Goal: Task Accomplishment & Management: Complete application form

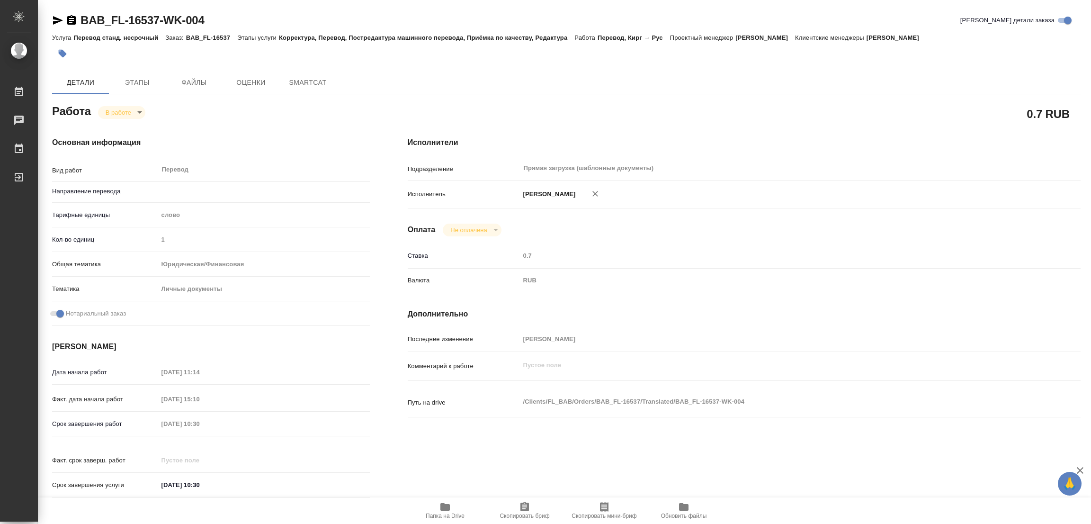
type textarea "x"
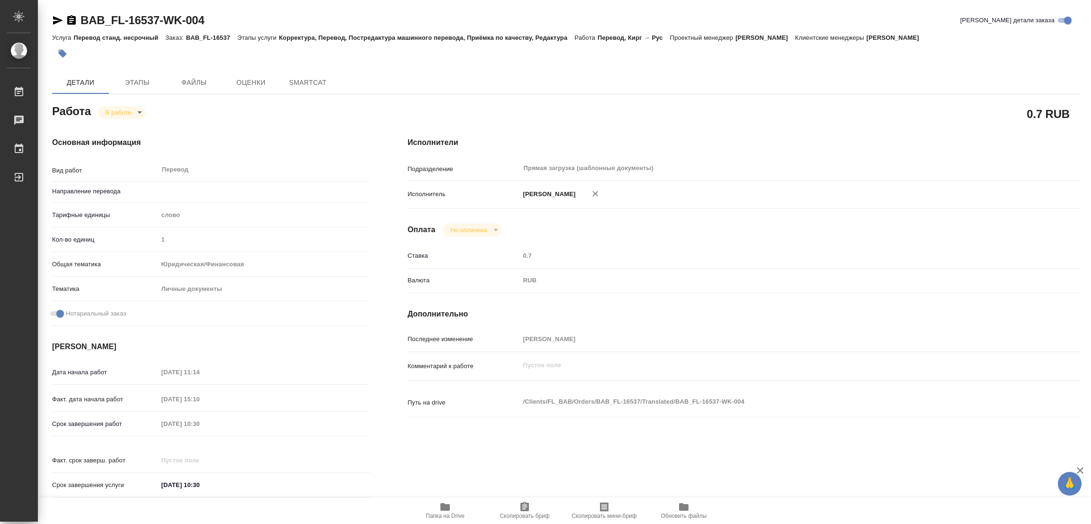
type textarea "x"
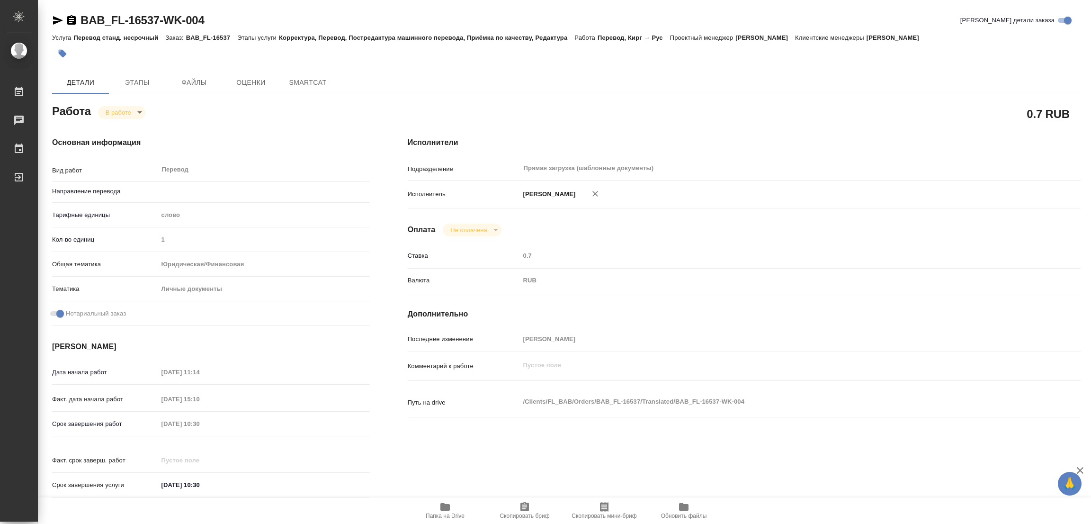
type textarea "x"
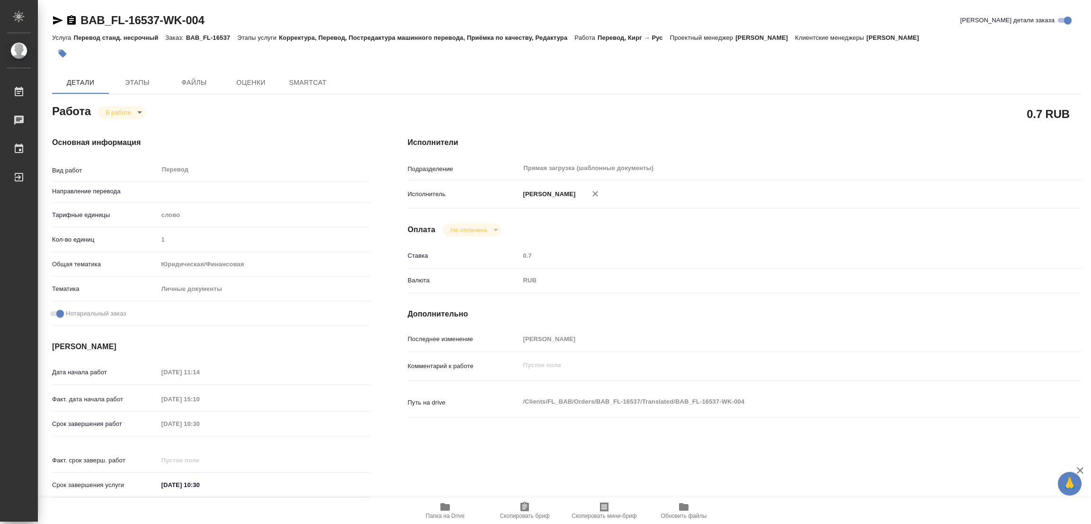
type textarea "x"
type input "кирг-рус"
type textarea "x"
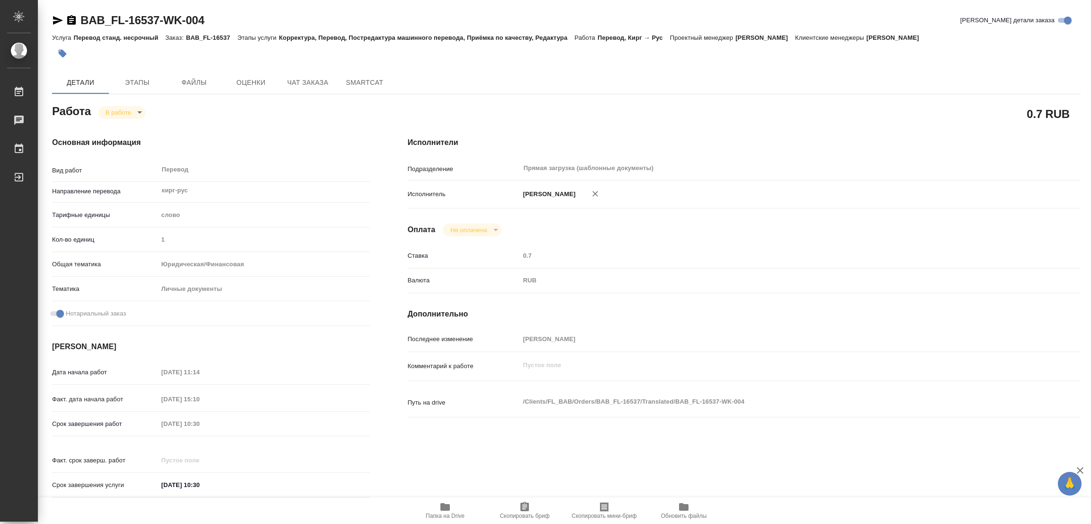
type textarea "x"
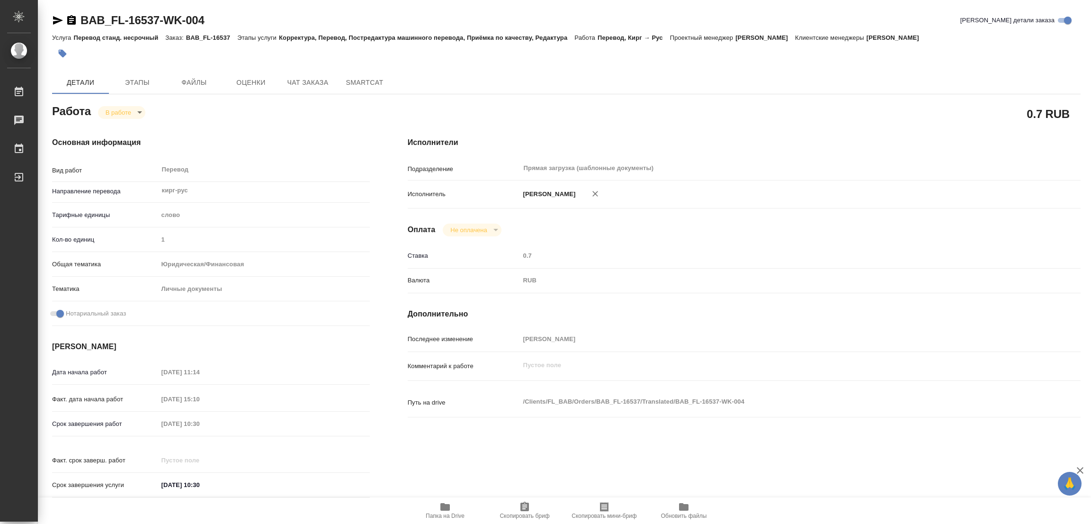
type textarea "x"
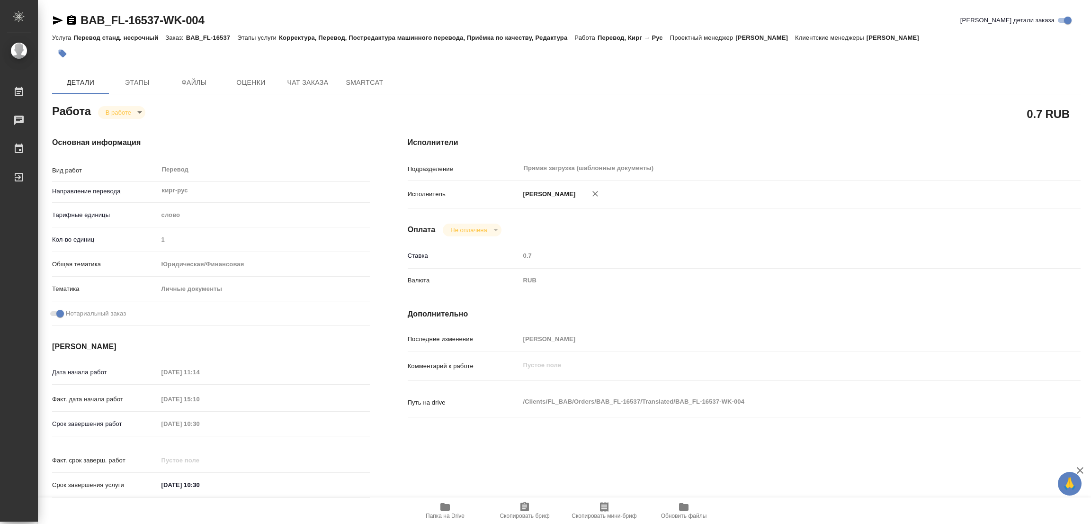
type textarea "x"
click at [437, 504] on span "Папка на Drive" at bounding box center [445, 510] width 68 height 18
click at [129, 85] on span "Этапы" at bounding box center [137, 83] width 45 height 12
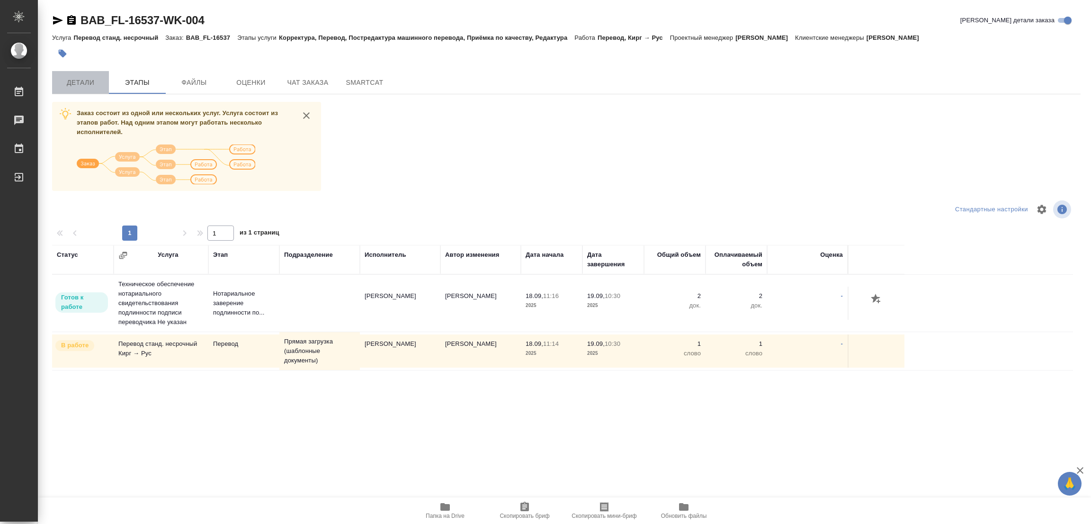
click at [91, 81] on span "Детали" at bounding box center [80, 83] width 45 height 12
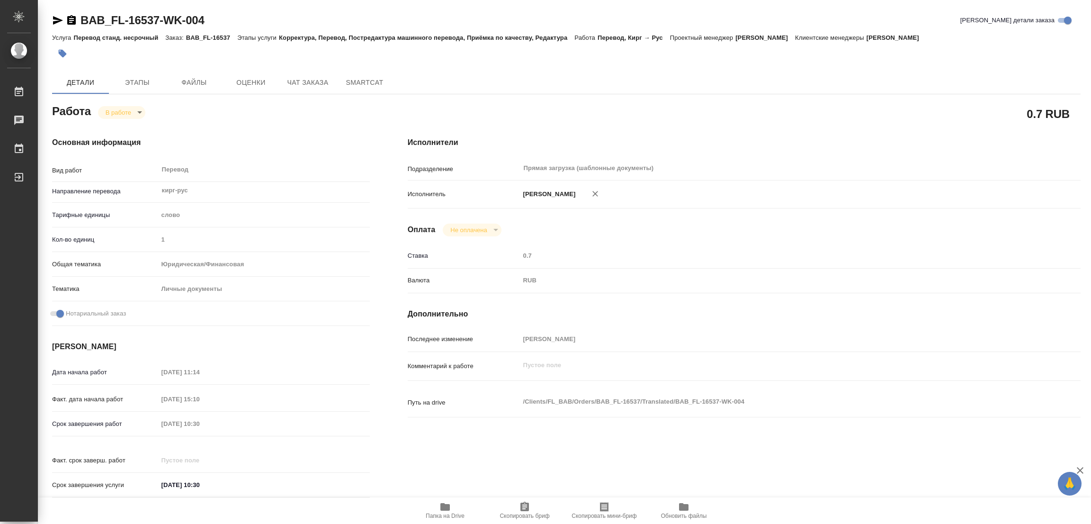
type textarea "x"
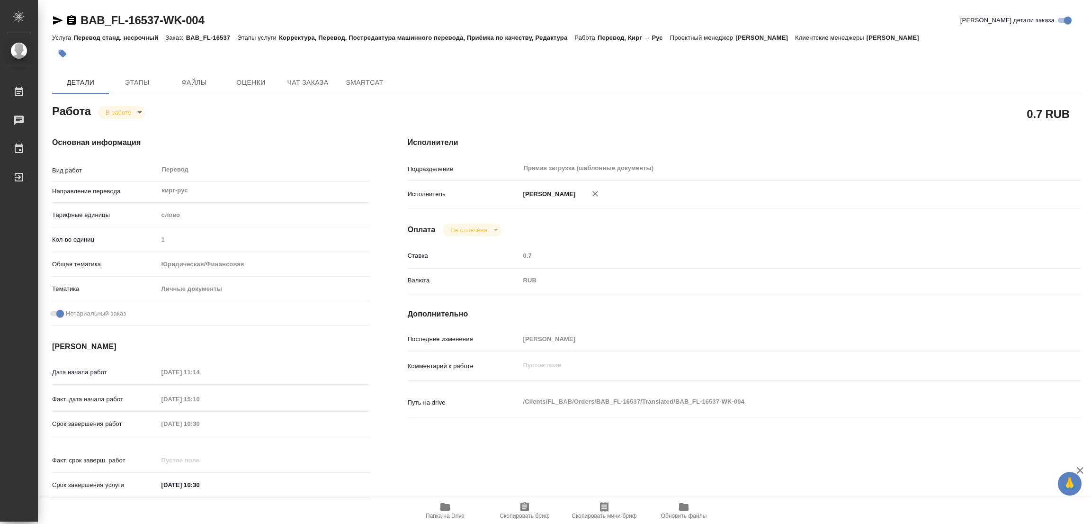
type textarea "x"
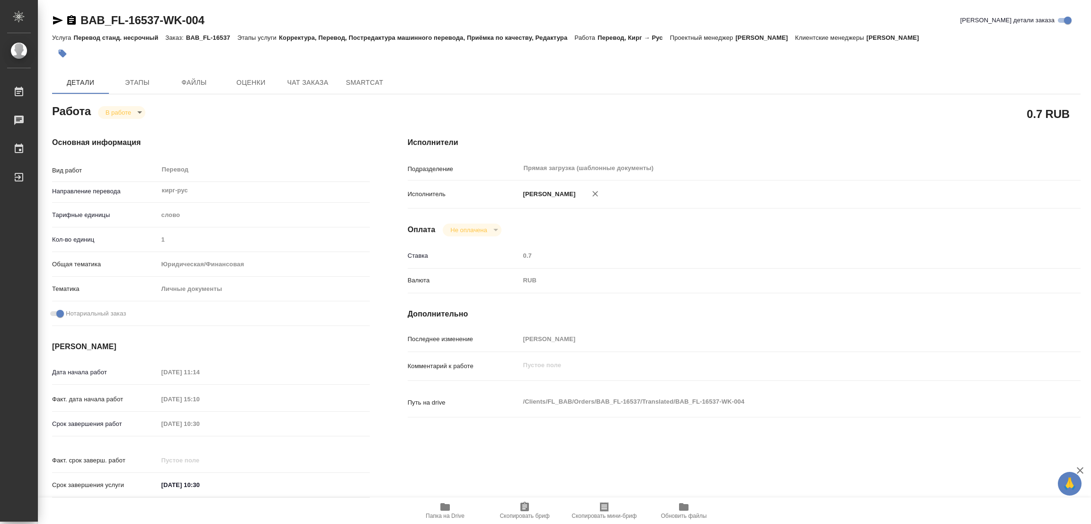
type textarea "x"
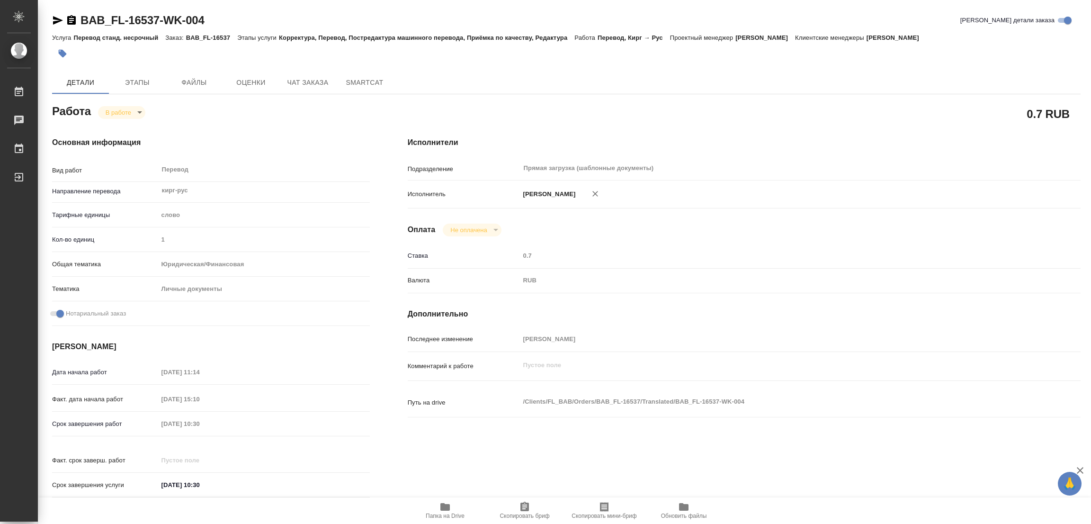
type textarea "x"
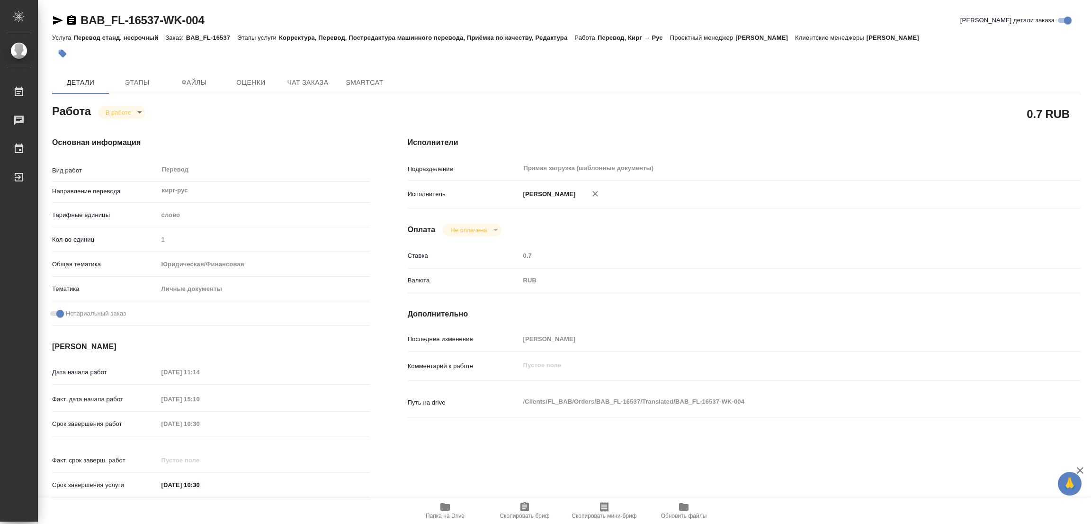
type textarea "x"
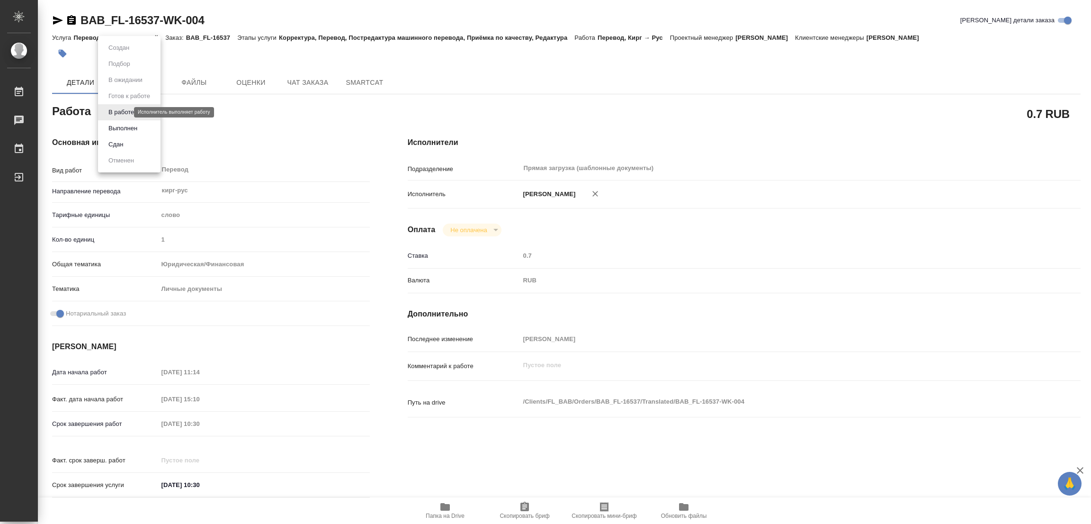
click at [123, 114] on body "🙏 .cls-1 fill:#fff; AWATERA Popova Galina Работы 0 Чаты График Выйти BAB_FL-165…" at bounding box center [545, 262] width 1091 height 524
click at [120, 126] on button "Выполнен" at bounding box center [123, 128] width 35 height 10
type textarea "x"
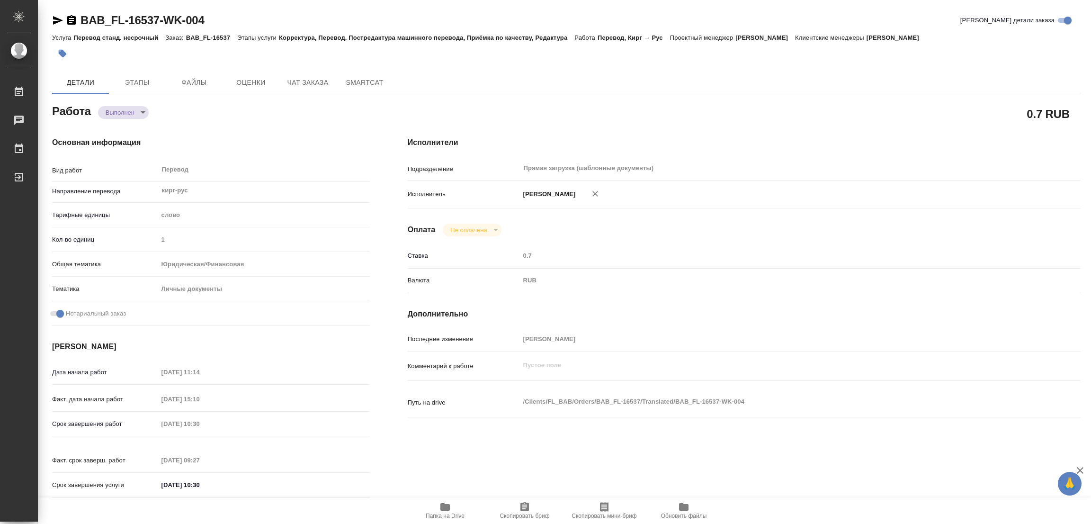
type textarea "x"
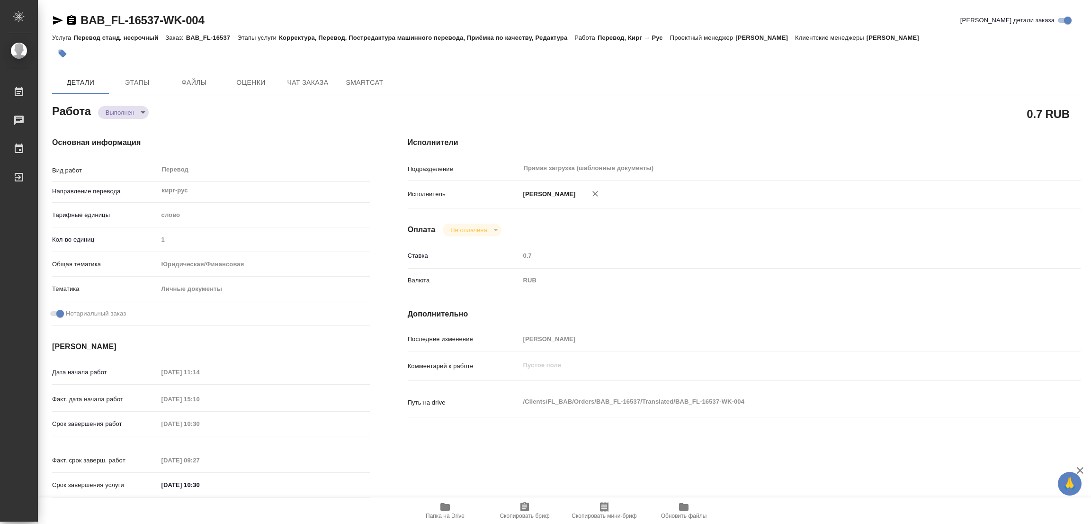
type textarea "x"
click at [60, 51] on icon "button" at bounding box center [62, 53] width 9 height 9
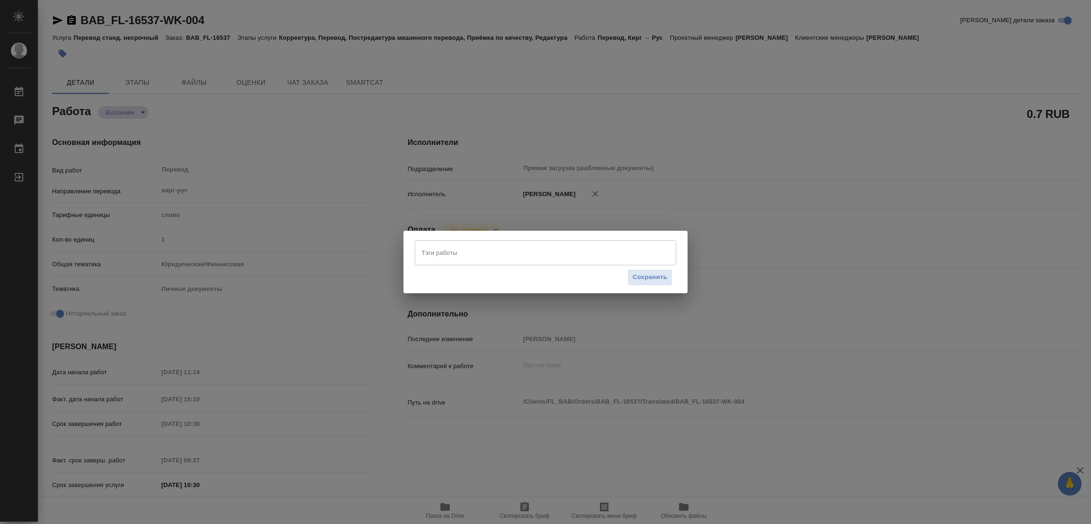
type textarea "x"
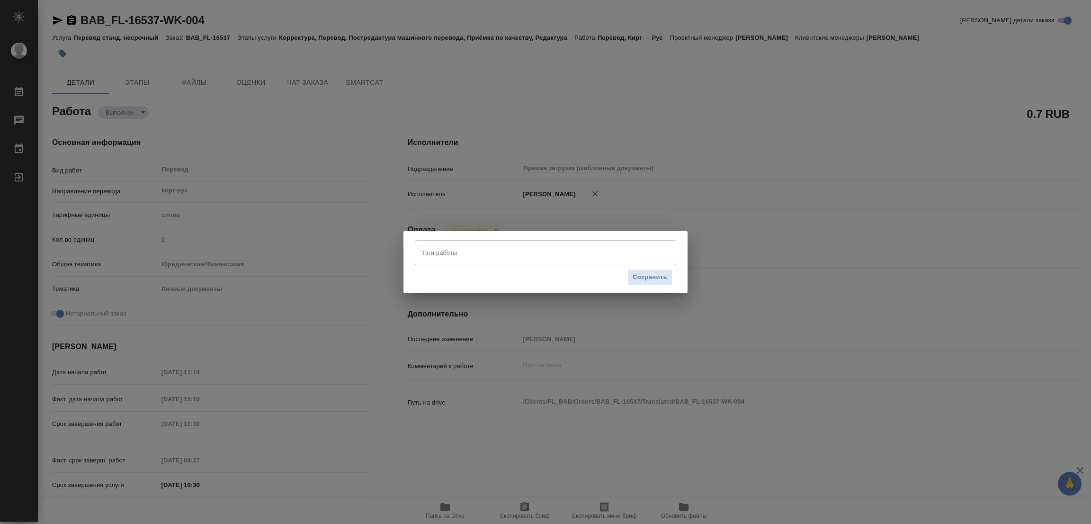
type textarea "x"
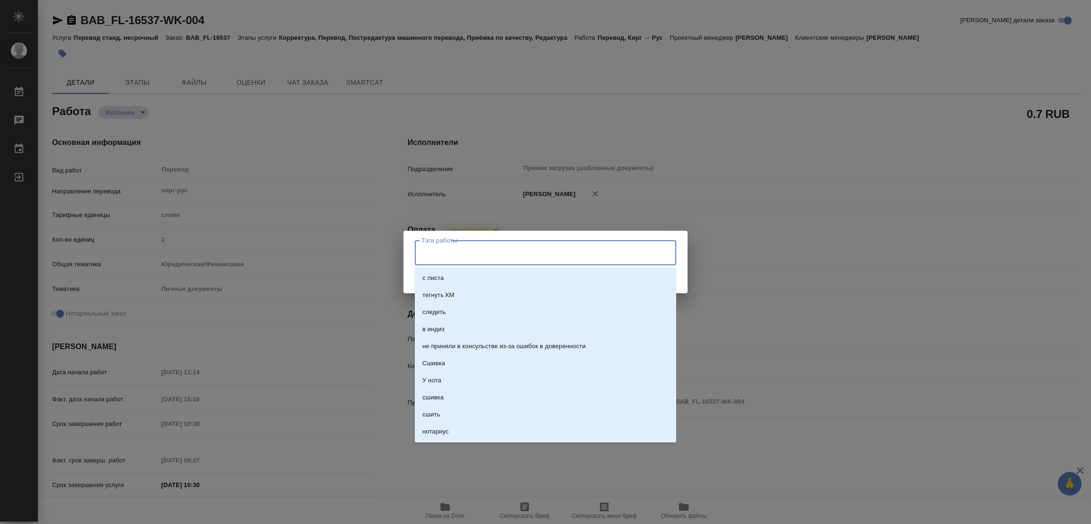
click at [456, 248] on input "Тэги работы" at bounding box center [536, 252] width 235 height 16
type input "2"
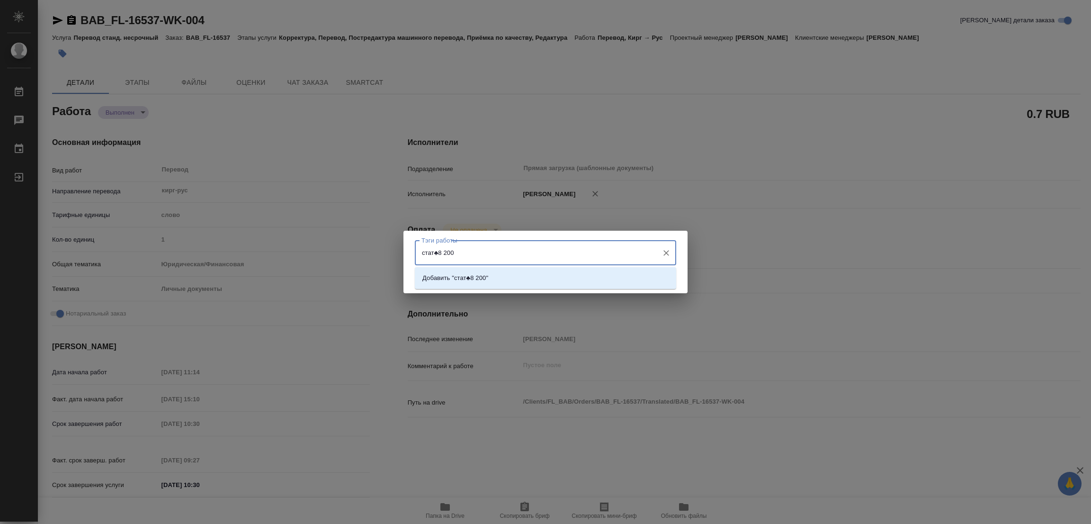
drag, startPoint x: 437, startPoint y: 252, endPoint x: 442, endPoint y: 252, distance: 5.3
click at [442, 252] on input "стат♣8 200" at bounding box center [536, 252] width 235 height 16
type input "стат: 200"
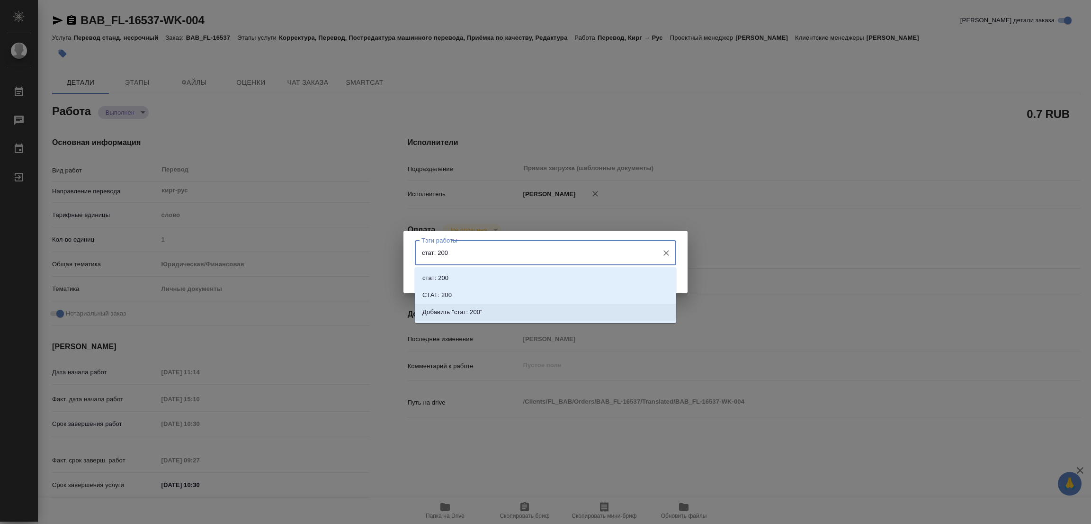
click at [468, 309] on p "Добавить "стат: 200"" at bounding box center [453, 311] width 60 height 9
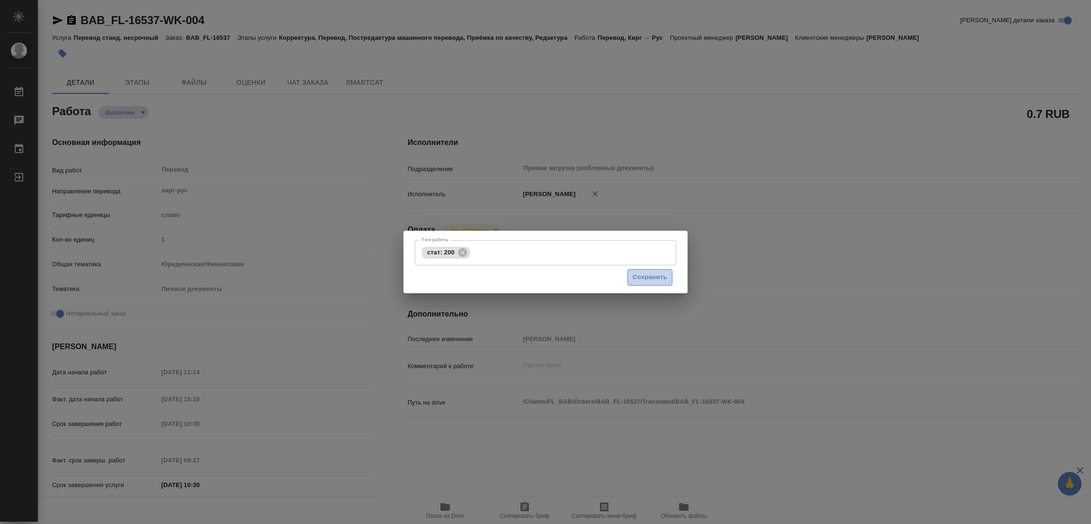
click at [648, 273] on span "Сохранить" at bounding box center [650, 277] width 35 height 11
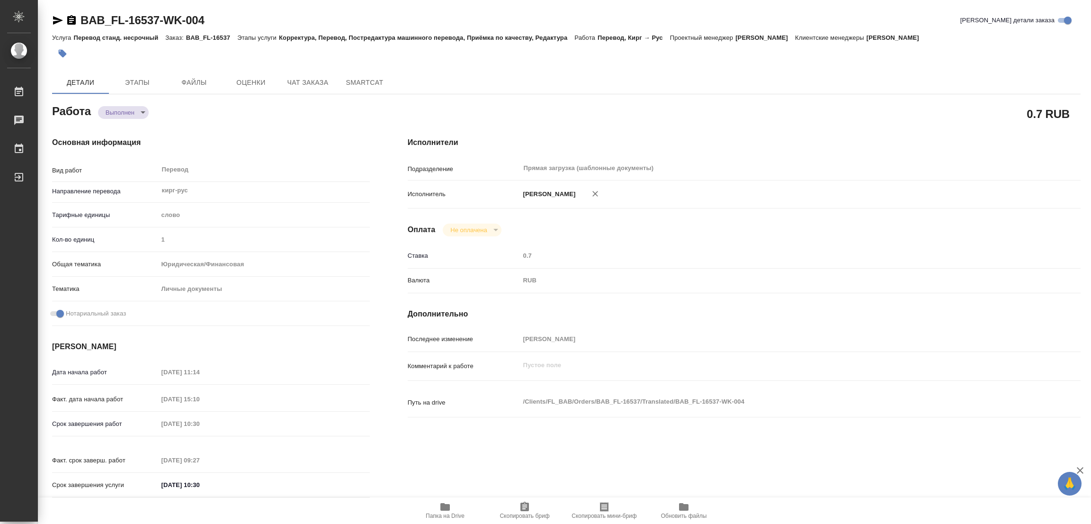
type input "completed"
type textarea "Перевод"
type textarea "x"
type input "кирг-рус"
type input "5a8b1489cc6b4906c91bfd90"
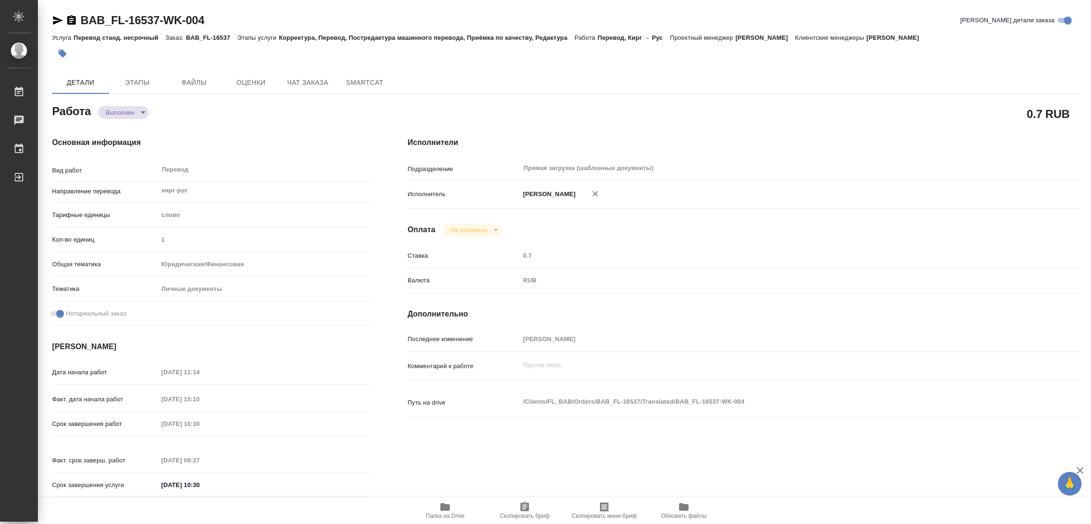
type input "1"
type input "yr-fn"
type input "5a8b8b956a9677013d343cfe"
checkbox input "true"
type input "18.09.2025 11:14"
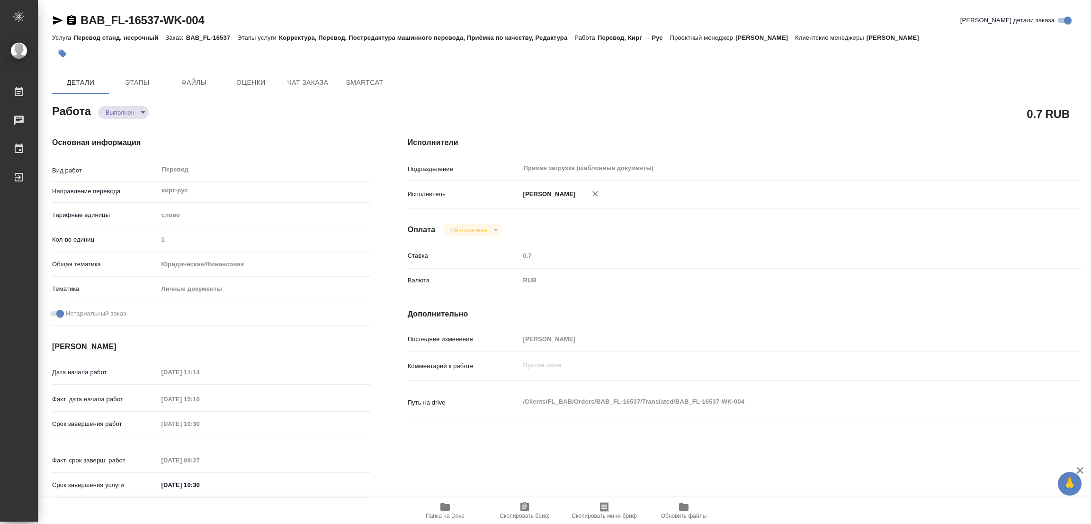
type input "18.09.2025 15:10"
type input "19.09.2025 10:30"
type input "19.09.2025 09:27"
type input "19.09.2025 10:30"
type input "Прямая загрузка (шаблонные документы)"
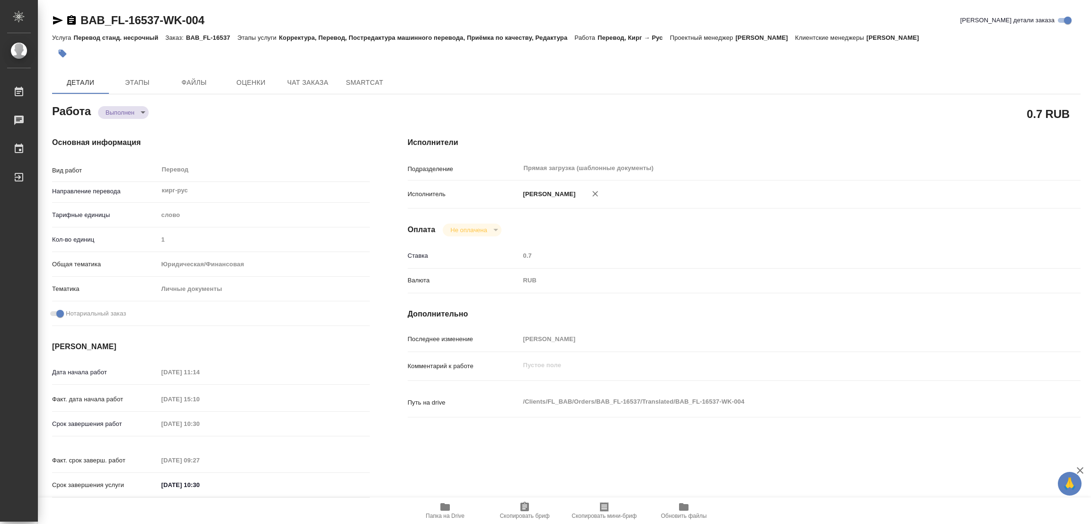
type input "notPayed"
type input "0.7"
type input "RUB"
type input "[PERSON_NAME]"
type textarea "x"
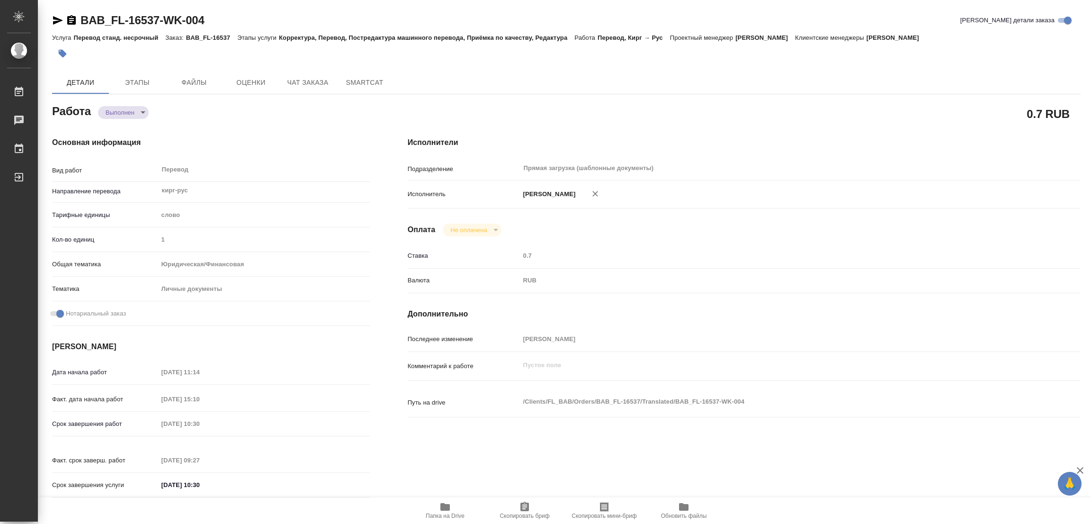
type textarea "/Clients/FL_BAB/Orders/BAB_FL-16537/Translated/BAB_FL-16537-WK-004"
type textarea "x"
type input "BAB_FL-16537"
type input "Перевод станд. несрочный"
type input "Корректура, Перевод, Постредактура машинного перевода, Приёмка по качеству, Ред…"
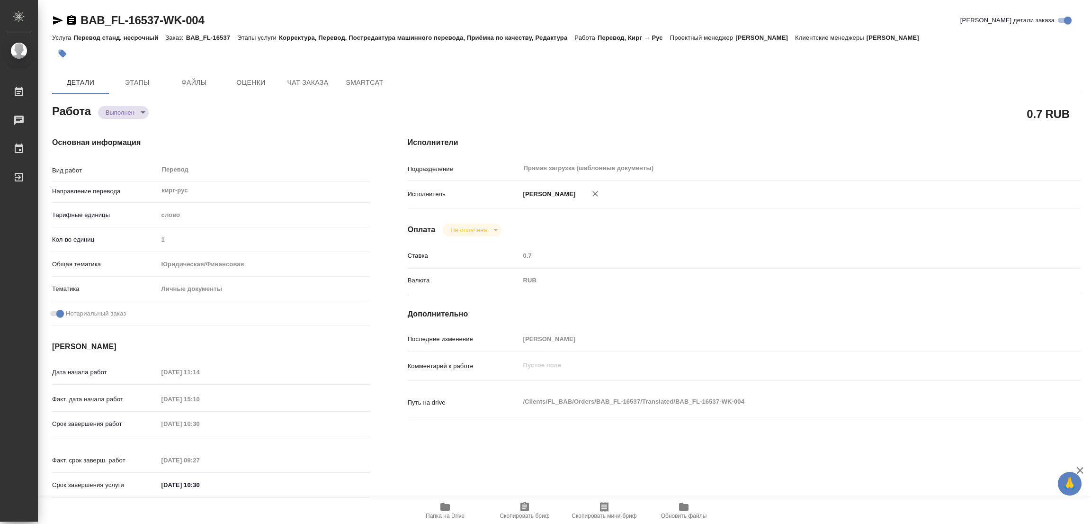
type input "Москалец Алина"
type input "/Clients/FL_BAB/Orders/BAB_FL-16537"
type textarea "x"
type textarea "два сор, кирг-рус"
type textarea "x"
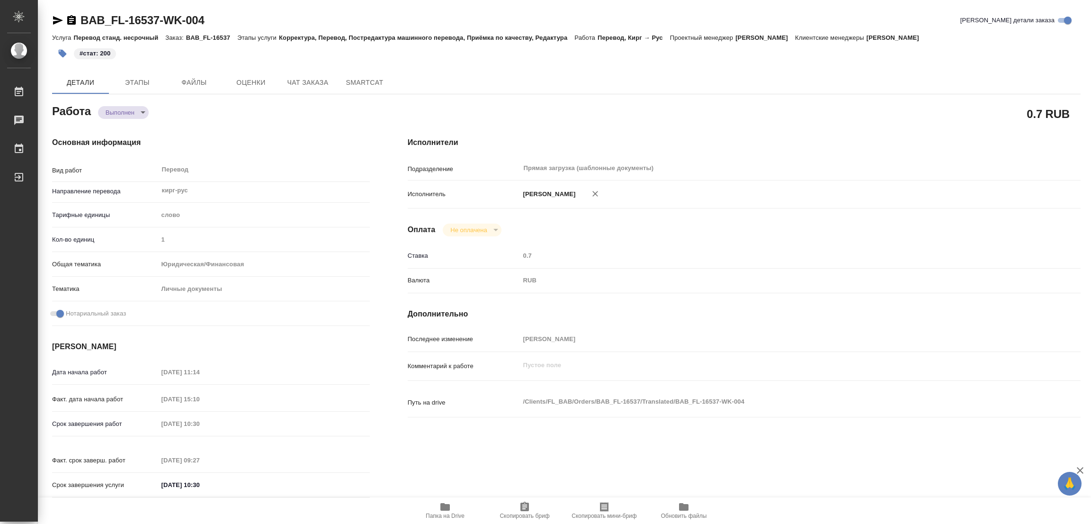
type textarea "x"
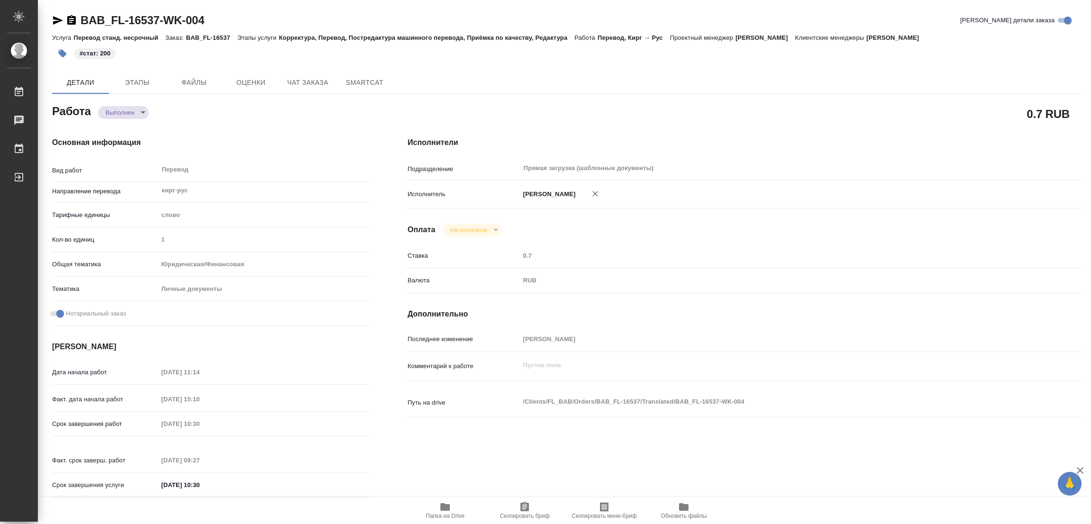
type textarea "x"
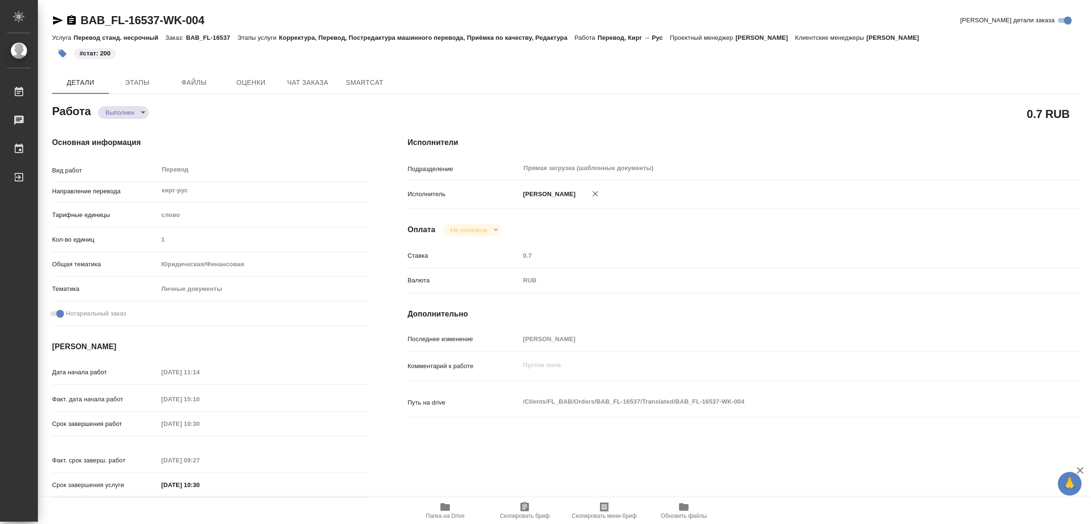
type textarea "x"
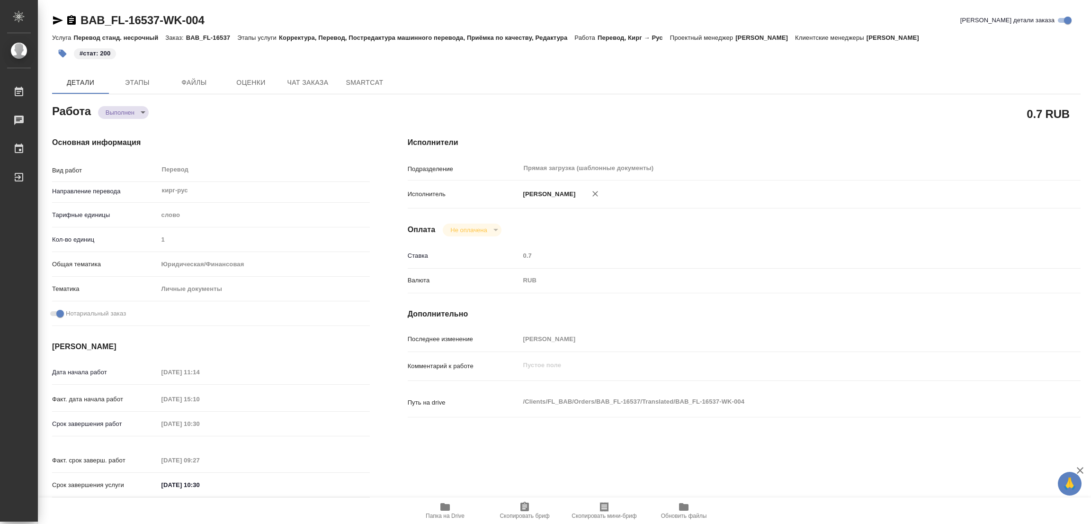
click at [843, 273] on div "RUB" at bounding box center [772, 280] width 505 height 16
click at [843, 138] on h4 "Исполнители" at bounding box center [744, 142] width 673 height 11
drag, startPoint x: 358, startPoint y: 284, endPoint x: 352, endPoint y: 287, distance: 6.4
click at [358, 284] on div "Личные документы" at bounding box center [264, 289] width 212 height 16
click at [680, 301] on div "Исполнители Подразделение Прямая загрузка (шаблонные документы) ​ Исполнитель П…" at bounding box center [744, 320] width 711 height 405
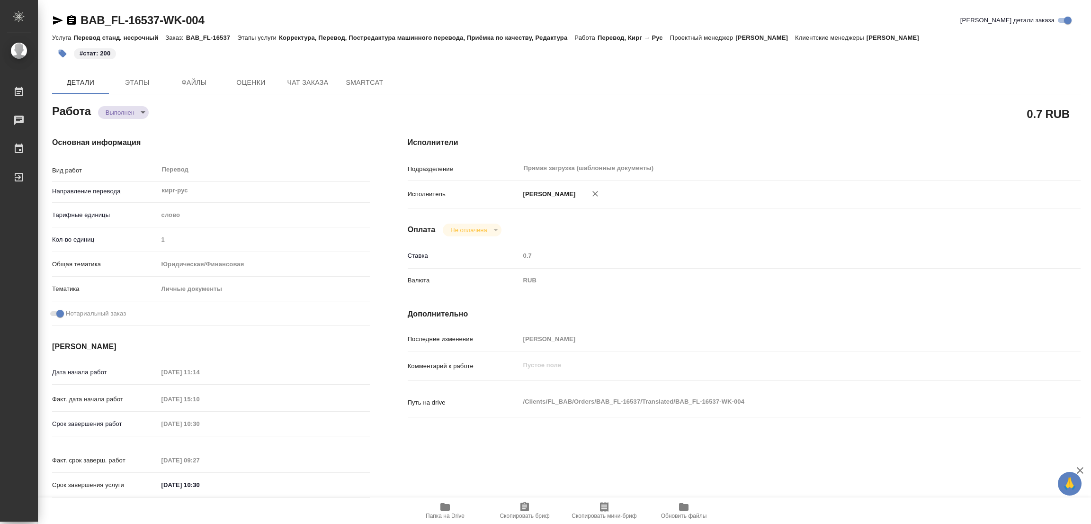
type textarea "x"
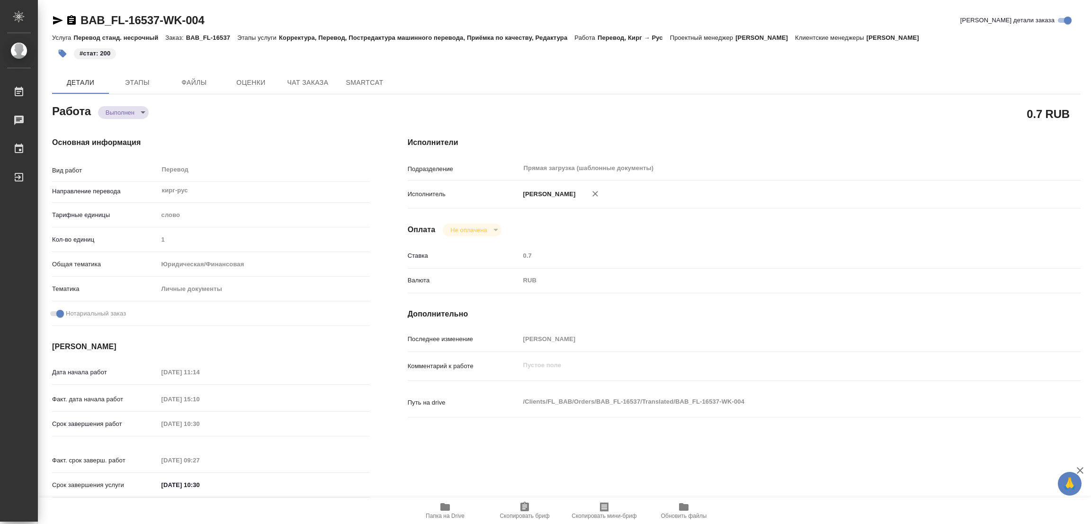
type textarea "x"
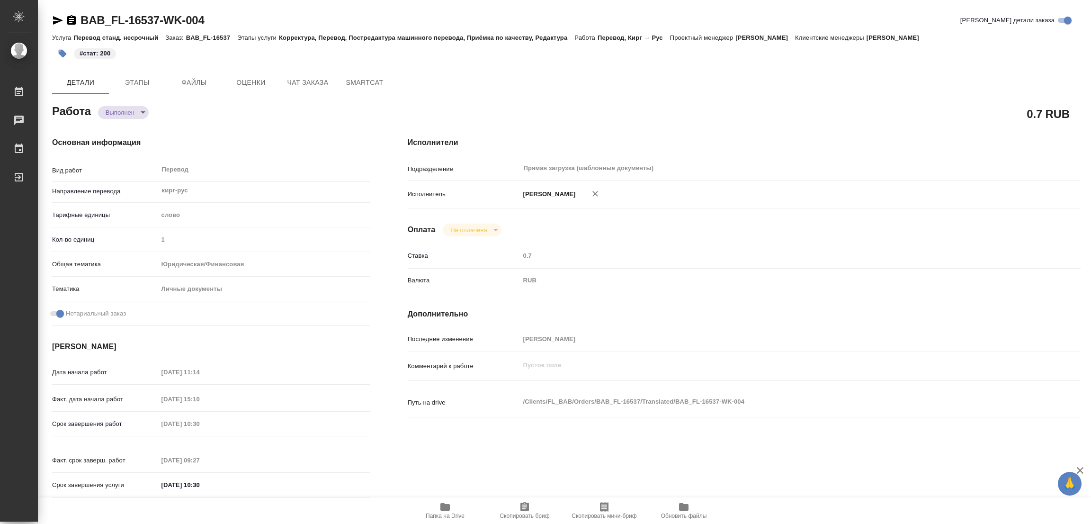
click at [369, 103] on div "Работа Выполнен completed" at bounding box center [211, 114] width 356 height 62
type textarea "x"
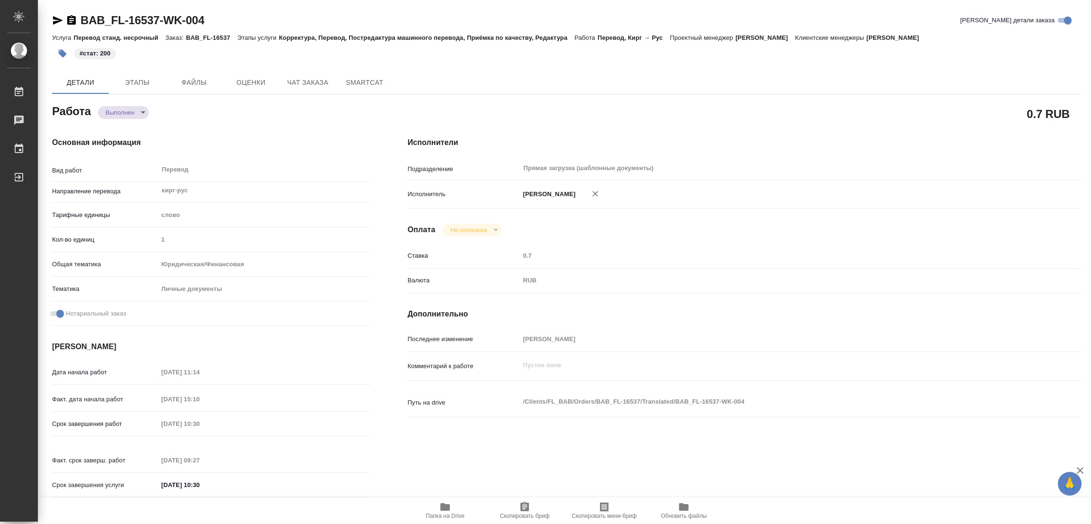
type textarea "x"
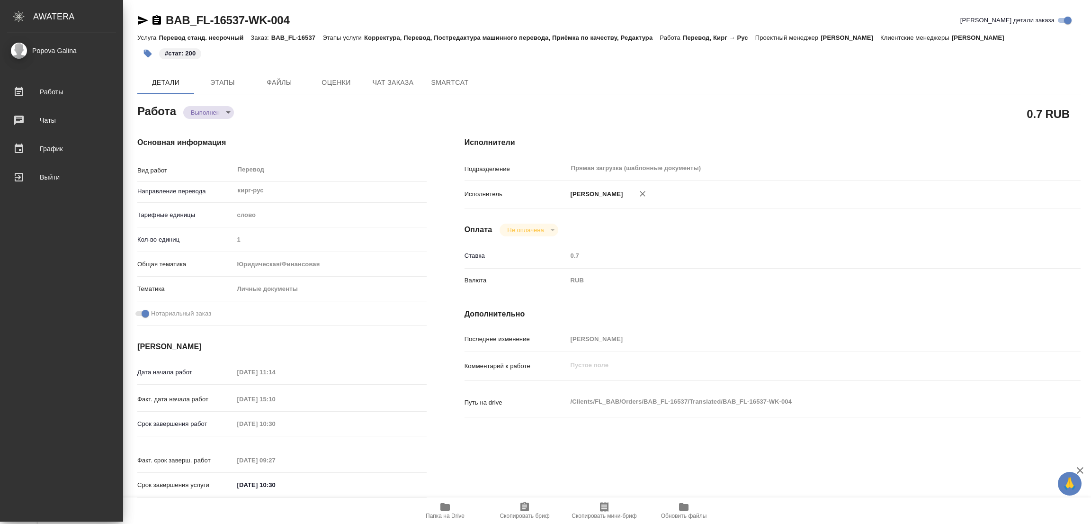
type textarea "x"
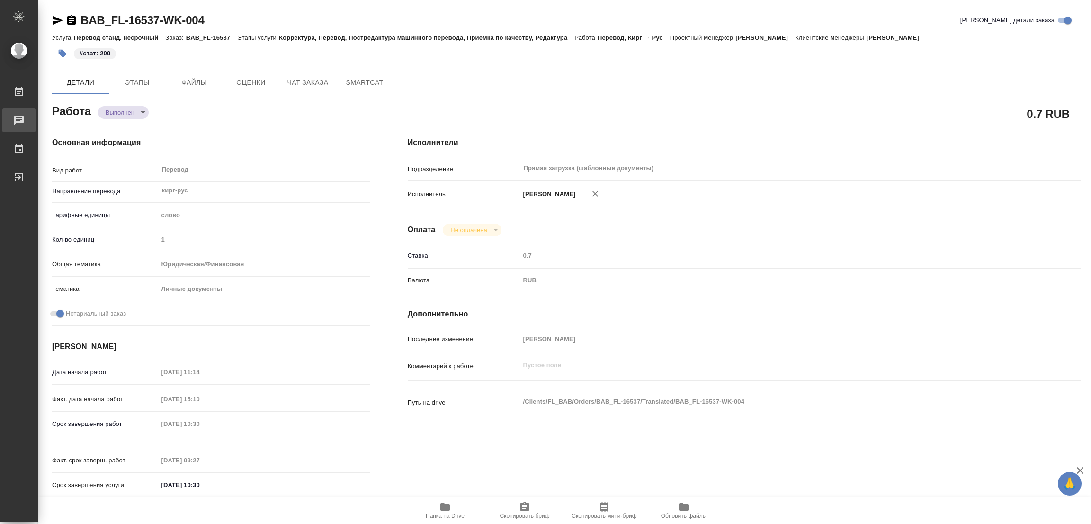
type textarea "x"
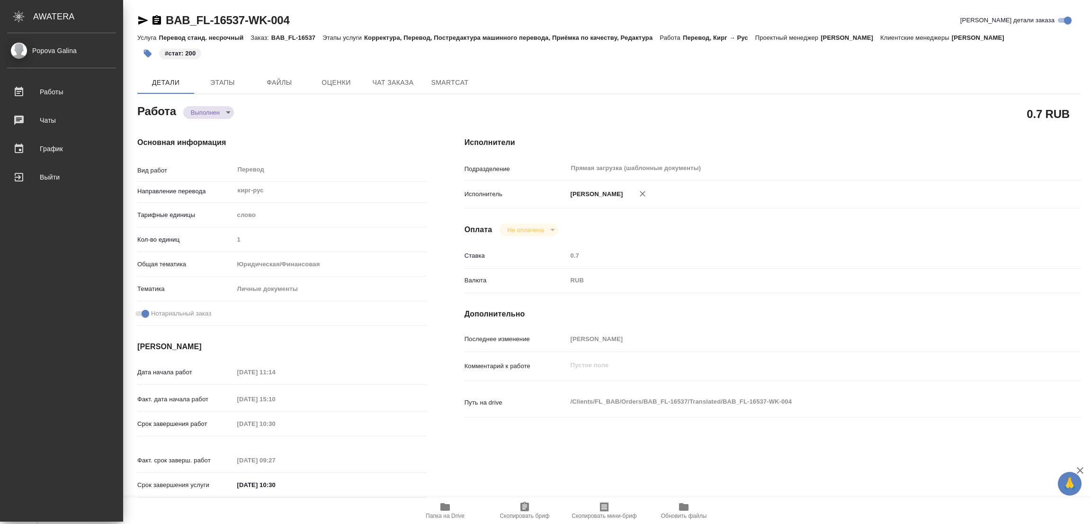
type textarea "x"
